Goal: Transaction & Acquisition: Download file/media

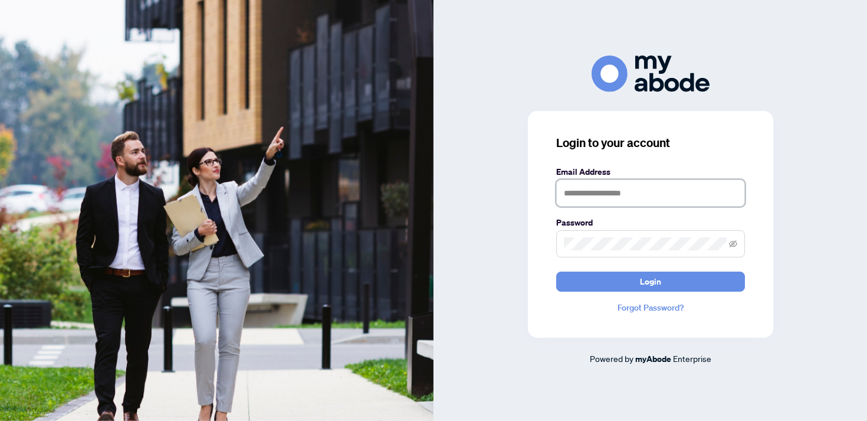
click at [613, 193] on input "text" at bounding box center [650, 192] width 189 height 27
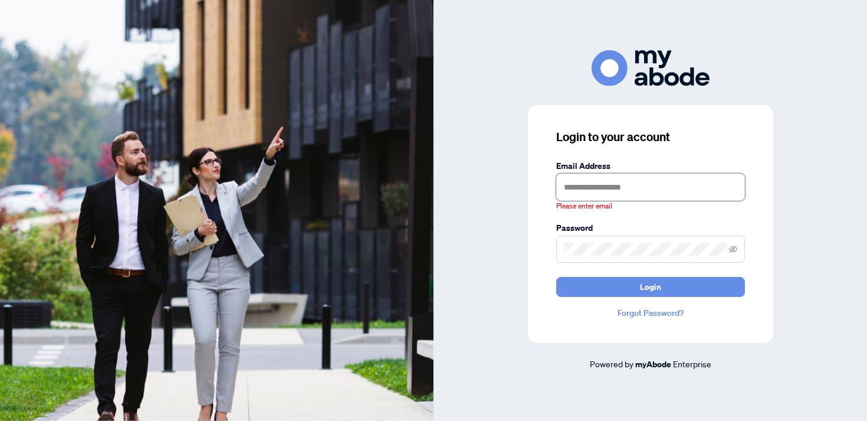
type input "**********"
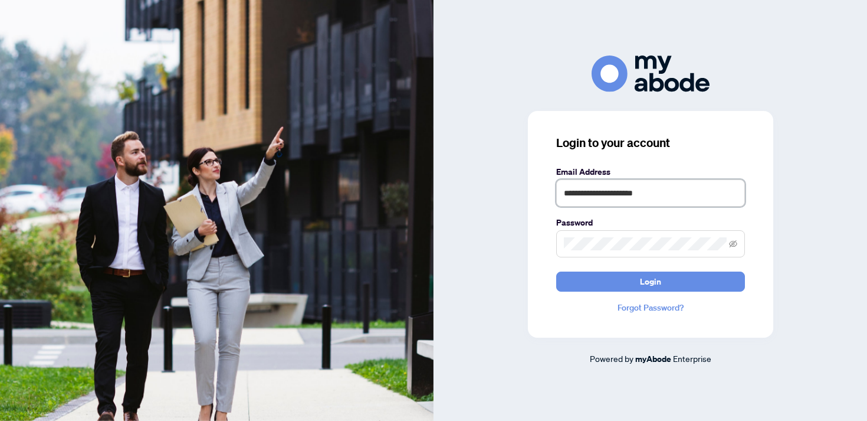
click at [556, 271] on button "Login" at bounding box center [650, 281] width 189 height 20
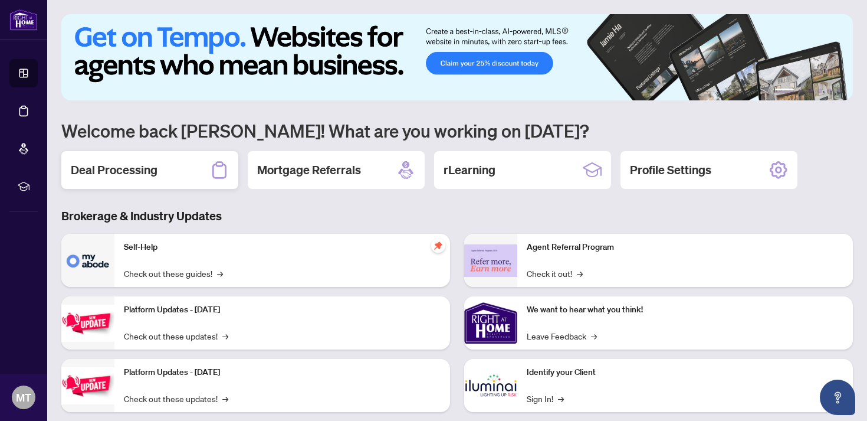
click at [202, 184] on div "Deal Processing" at bounding box center [149, 170] width 177 height 38
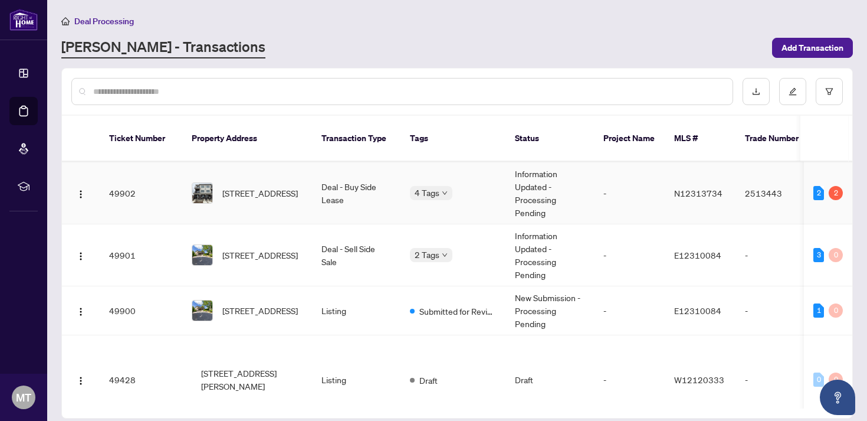
scroll to position [219, 0]
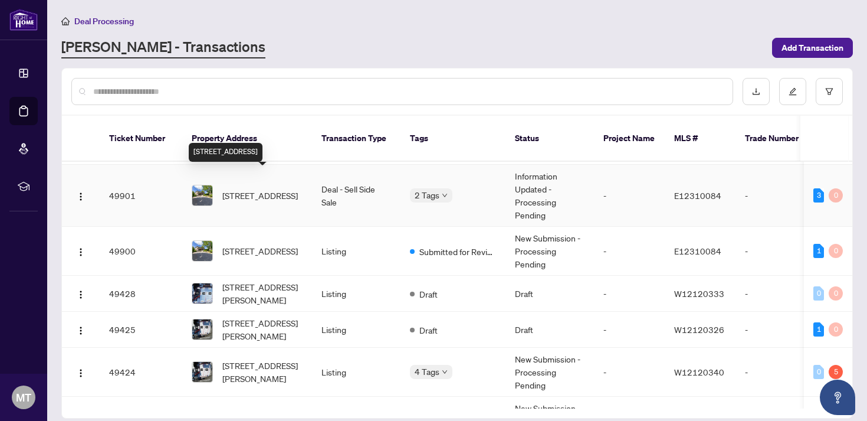
click at [291, 189] on span "[STREET_ADDRESS]" at bounding box center [260, 195] width 76 height 13
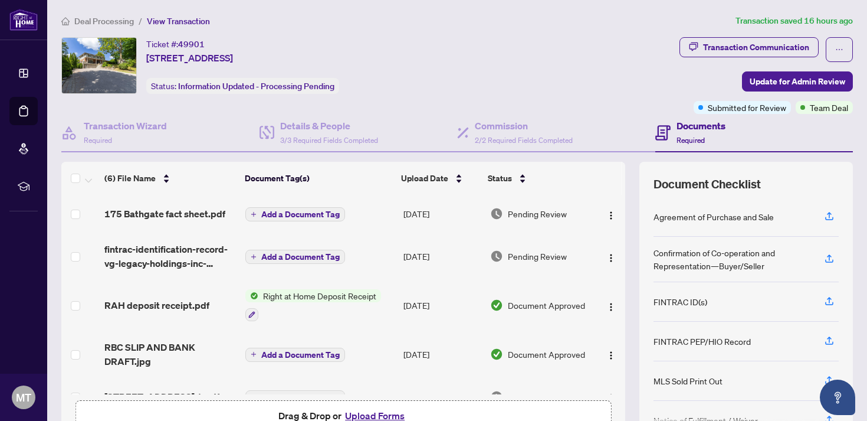
scroll to position [23, 0]
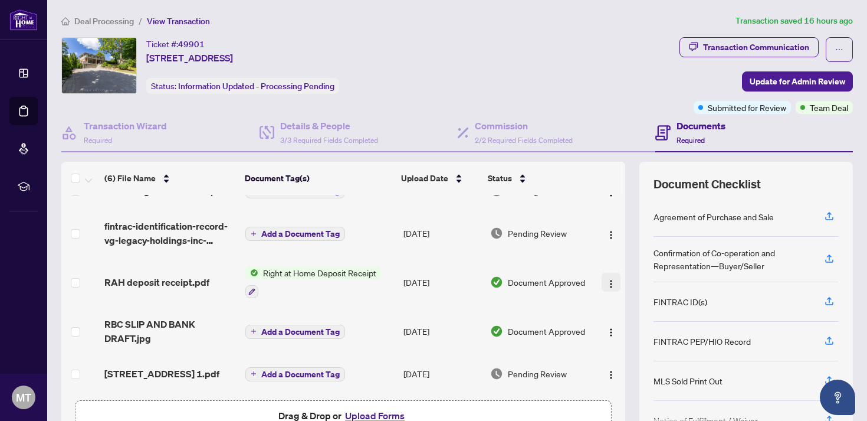
click at [606, 281] on img "button" at bounding box center [610, 283] width 9 height 9
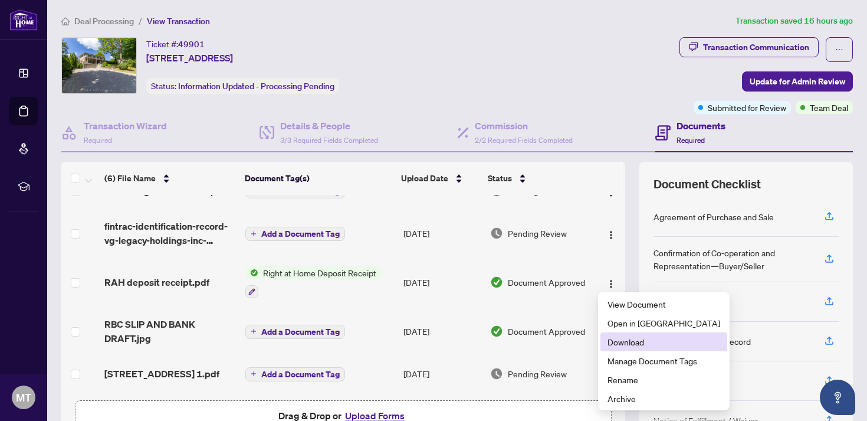
click at [619, 333] on li "Download" at bounding box center [664, 341] width 127 height 19
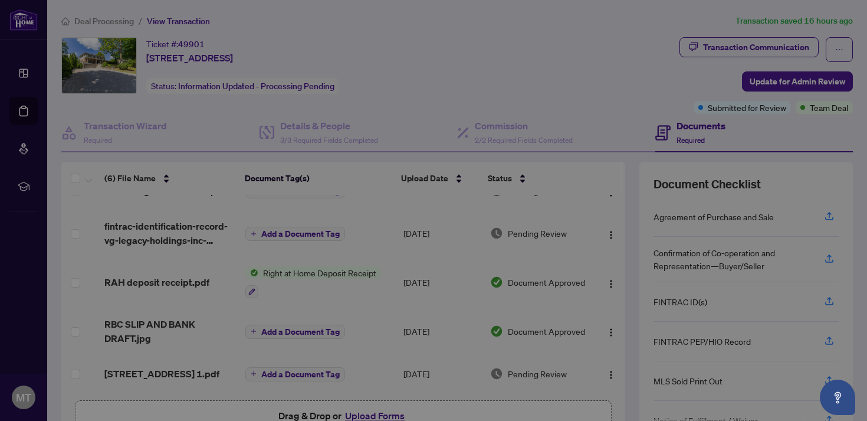
click at [619, 333] on div "Please wait while we download your file(s)... Do not close or refresh the brows…" at bounding box center [433, 210] width 867 height 421
